Goal: Information Seeking & Learning: Learn about a topic

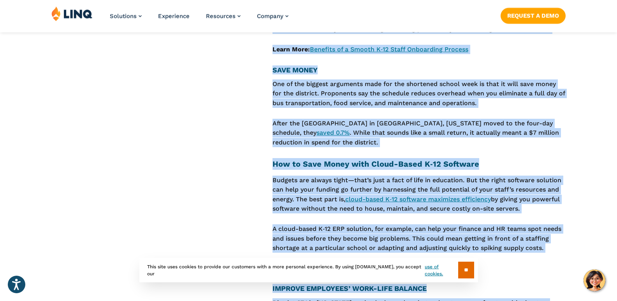
scroll to position [1213, 0]
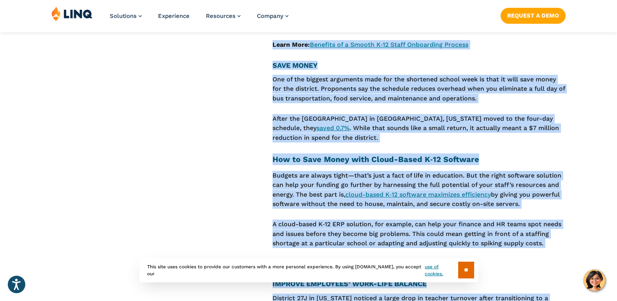
drag, startPoint x: 274, startPoint y: 90, endPoint x: 476, endPoint y: 132, distance: 205.6
click at [476, 132] on div "The concept of a four-day school week keeps gaining traction as it’s adopted ac…" at bounding box center [419, 118] width 293 height 2045
copy div "Lor Ipsu do s Amet-Con Adipis Elit S DOEIUS TEMP INCIDIDU Utlaboreet dolor magn…"
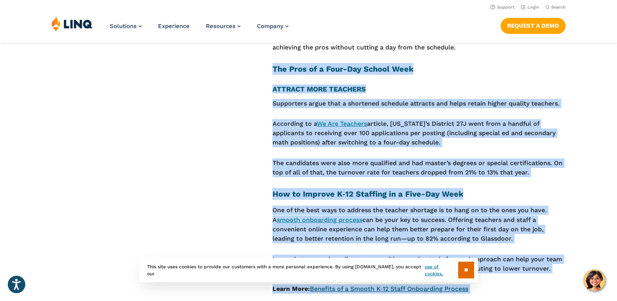
scroll to position [940, 0]
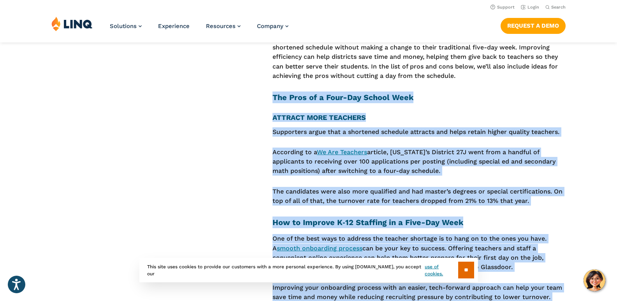
click at [328, 195] on p "The candidates were also more qualified and had master’s degrees or special cer…" at bounding box center [419, 196] width 293 height 19
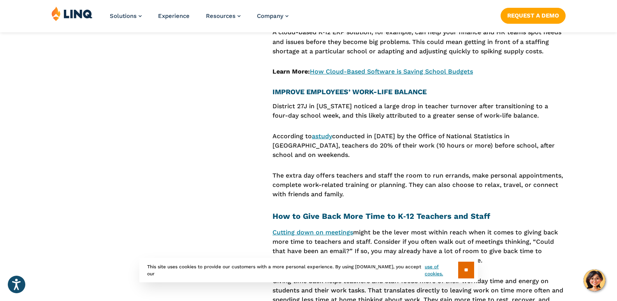
scroll to position [1408, 0]
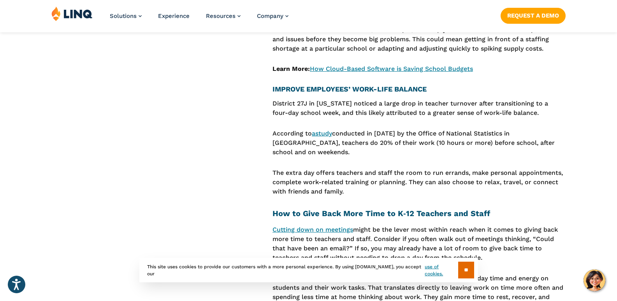
click at [273, 85] on h4 "IMPROVE EMPLOYEES’ WORK-LIFE BALANCE" at bounding box center [419, 89] width 293 height 9
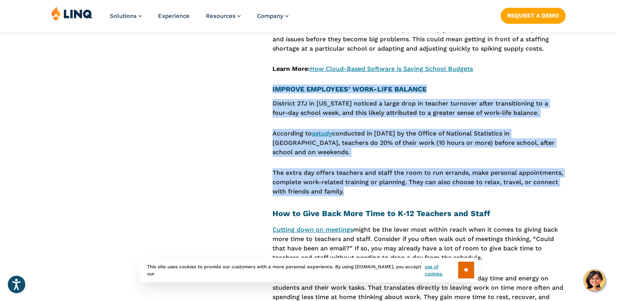
drag, startPoint x: 273, startPoint y: 79, endPoint x: 360, endPoint y: 171, distance: 126.2
copy div "IMPROVE EMPLOYEES’ WORK-LIFE BALANCE District 27J in [US_STATE] noticed a large…"
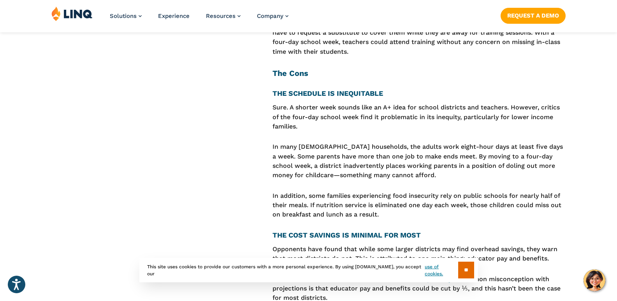
scroll to position [1758, 0]
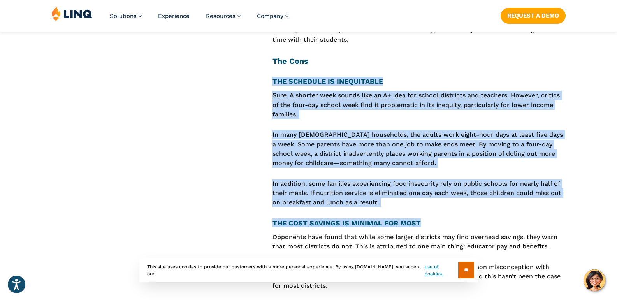
drag, startPoint x: 273, startPoint y: 61, endPoint x: 560, endPoint y: 196, distance: 317.1
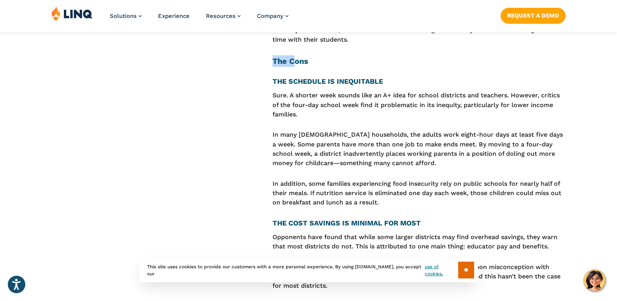
scroll to position [1750, 0]
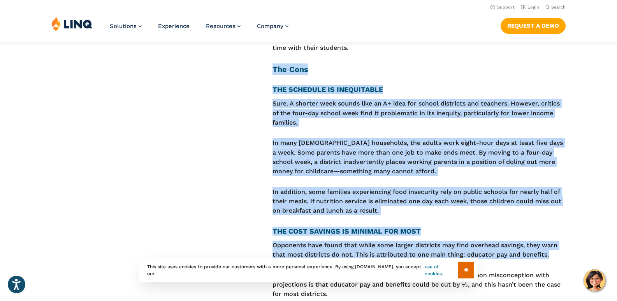
drag, startPoint x: 272, startPoint y: 41, endPoint x: 549, endPoint y: 240, distance: 340.9
copy div "The Cons T HE SCHEDULE IS INEQUITABLE Sure. A shorter week sounds like an A+ id…"
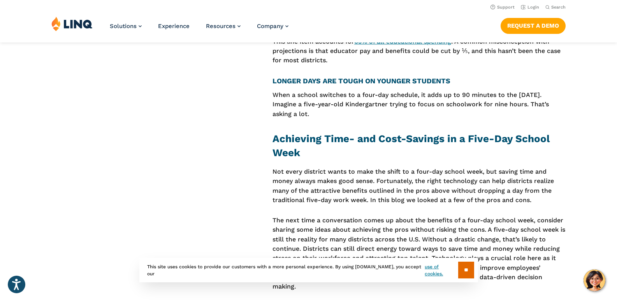
scroll to position [1945, 0]
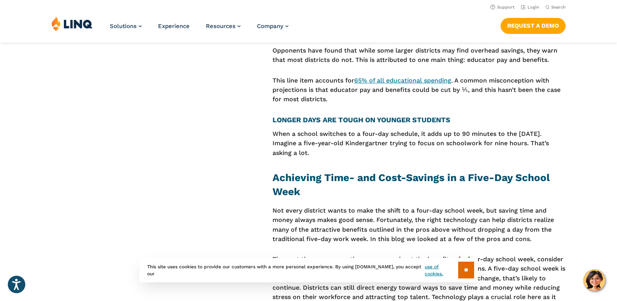
drag, startPoint x: 271, startPoint y: 100, endPoint x: 321, endPoint y: 136, distance: 61.5
copy div "L ONGER DAYS ARE TOUGH ON YOUNGER STUDENTS When a school switches to a four-day…"
